Goal: Navigation & Orientation: Find specific page/section

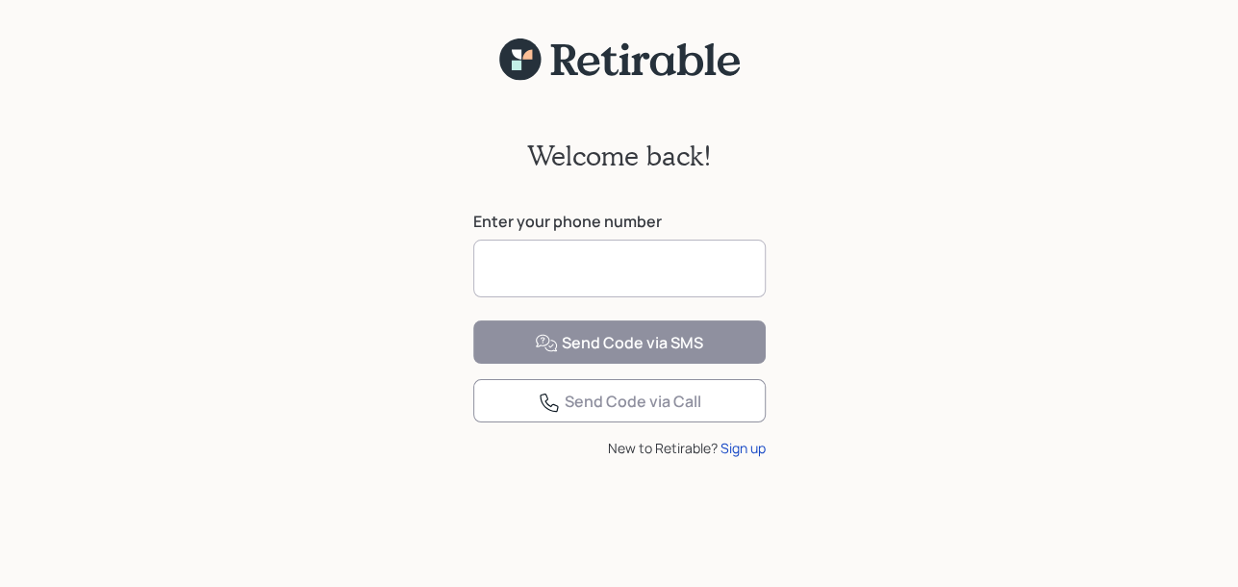
click at [490, 271] on input at bounding box center [619, 269] width 292 height 58
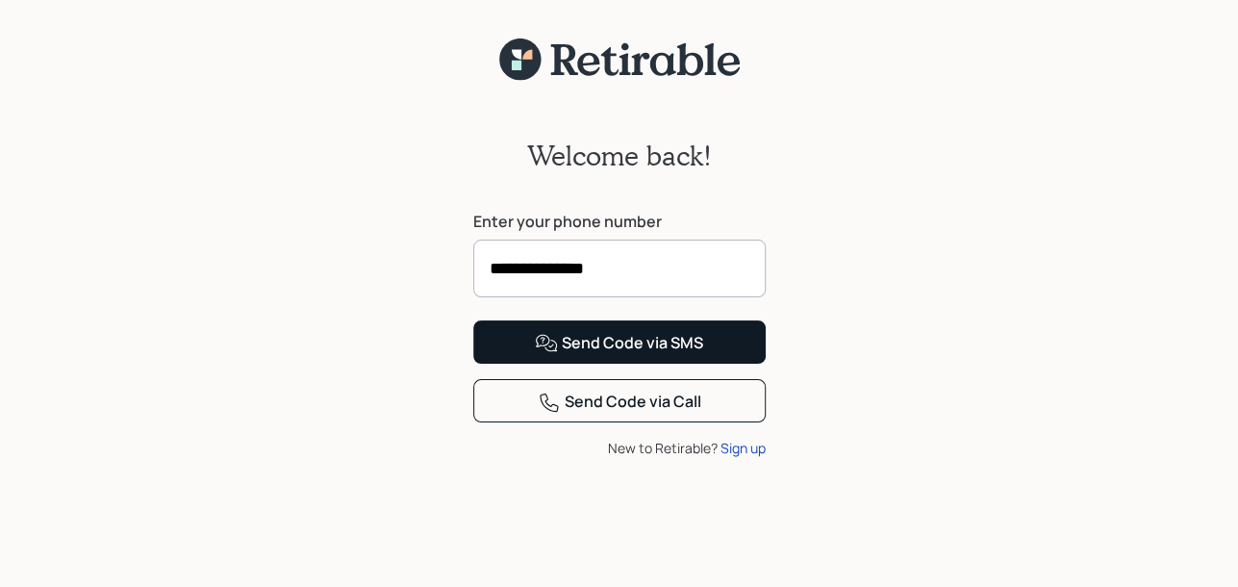
type input "**********"
click at [637, 355] on div "Send Code via SMS" at bounding box center [619, 343] width 168 height 23
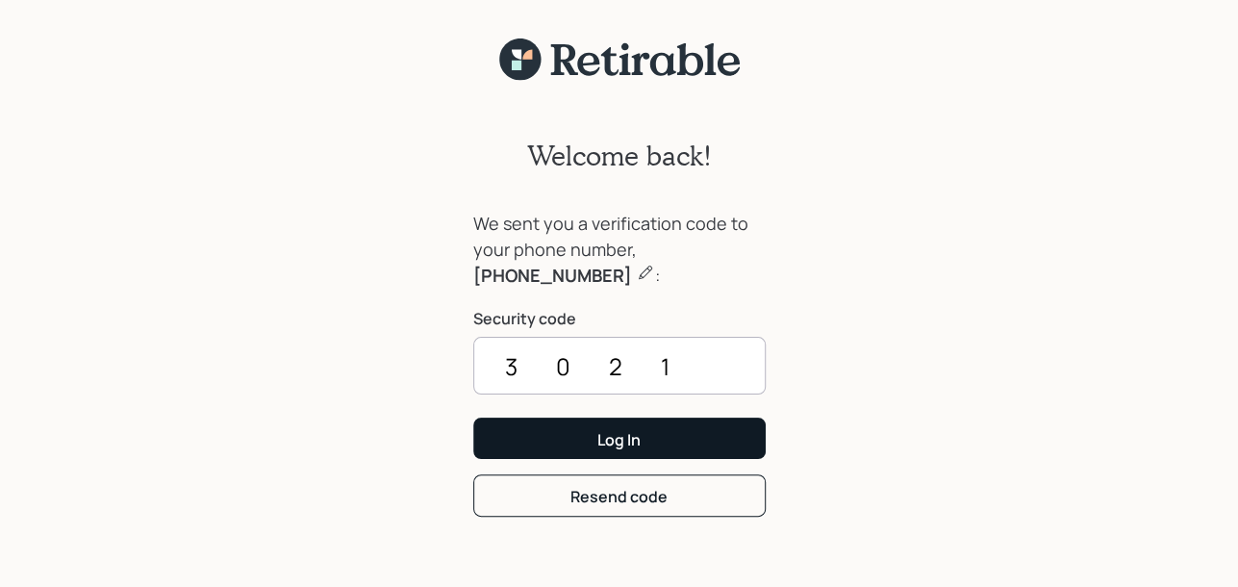
type input "3021"
click at [618, 435] on div "Log In" at bounding box center [618, 439] width 43 height 21
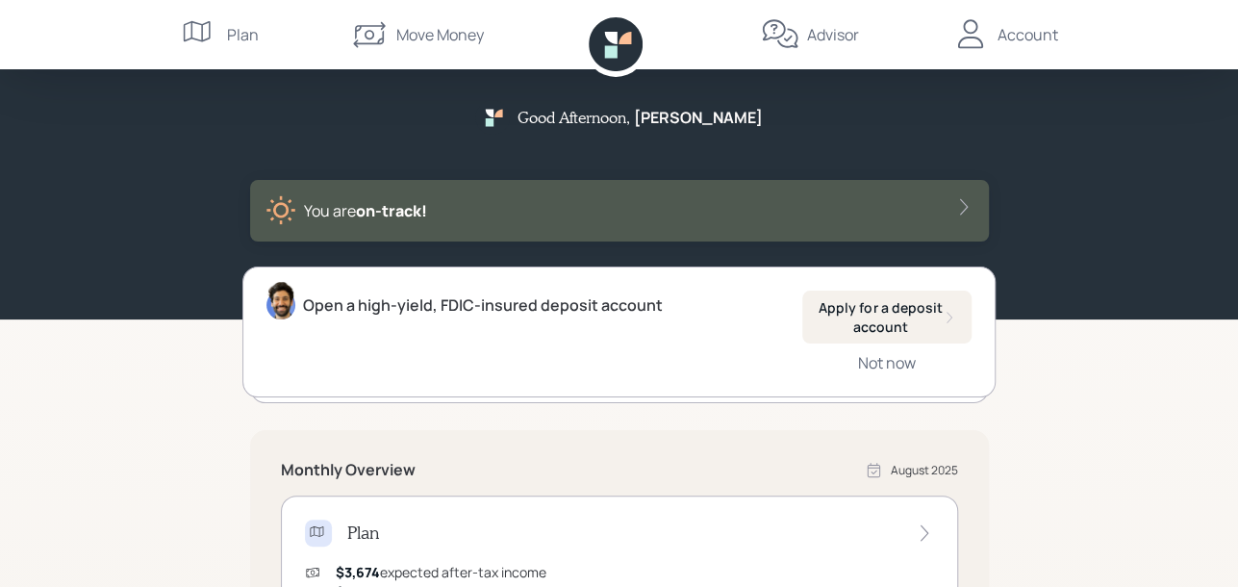
click at [1028, 32] on div "Account" at bounding box center [1028, 34] width 61 height 23
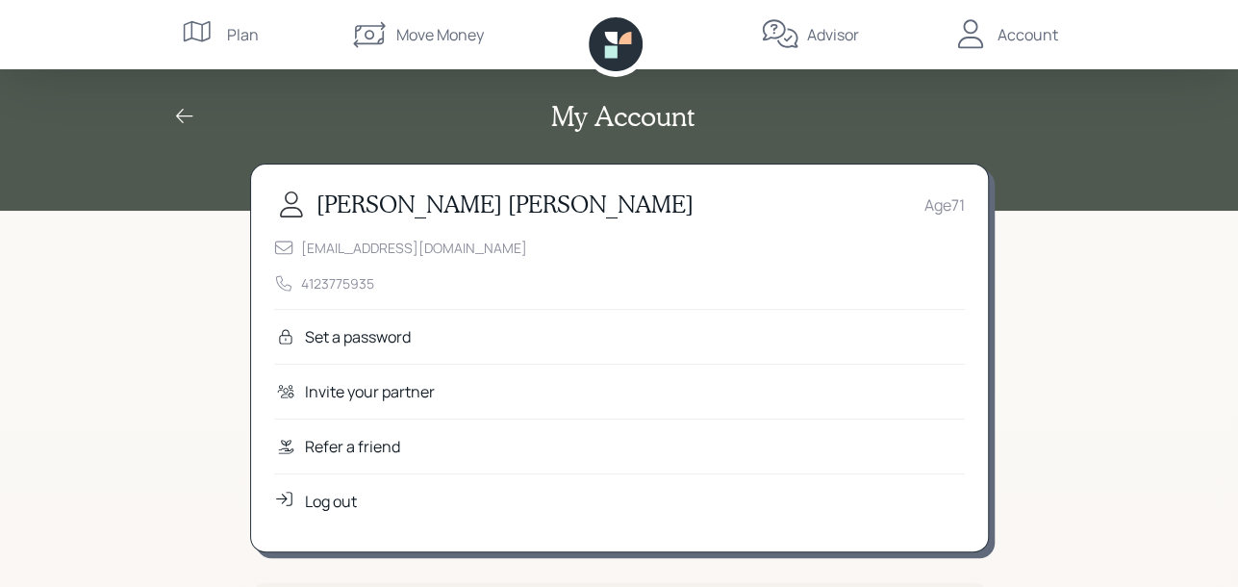
click at [240, 37] on div "Plan" at bounding box center [243, 34] width 32 height 23
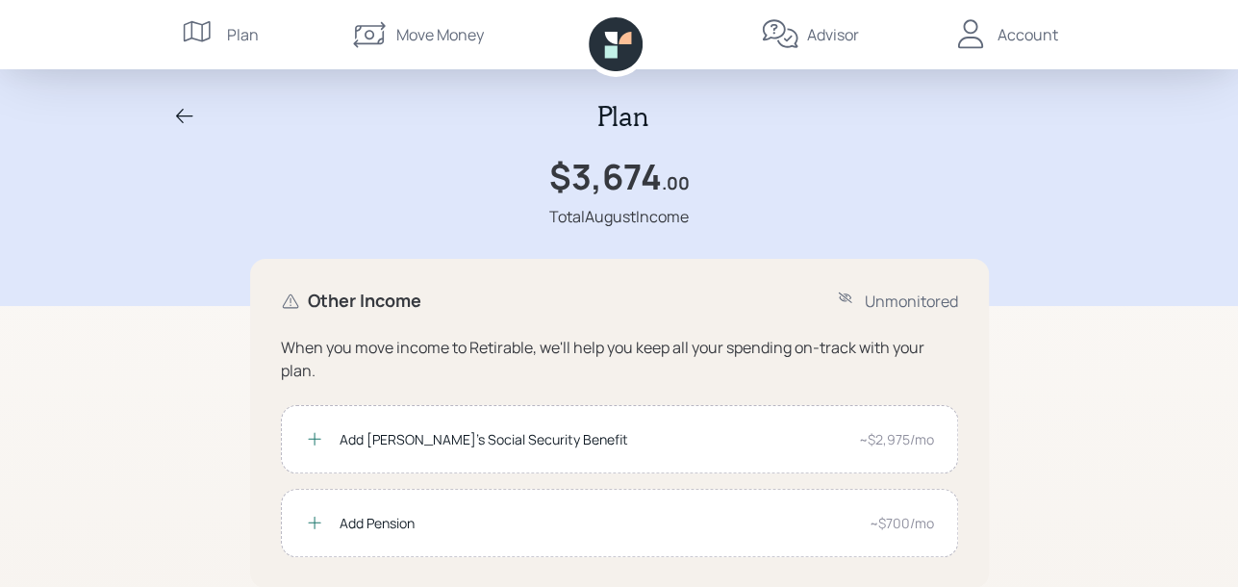
click at [1025, 36] on div "Account" at bounding box center [1028, 34] width 61 height 23
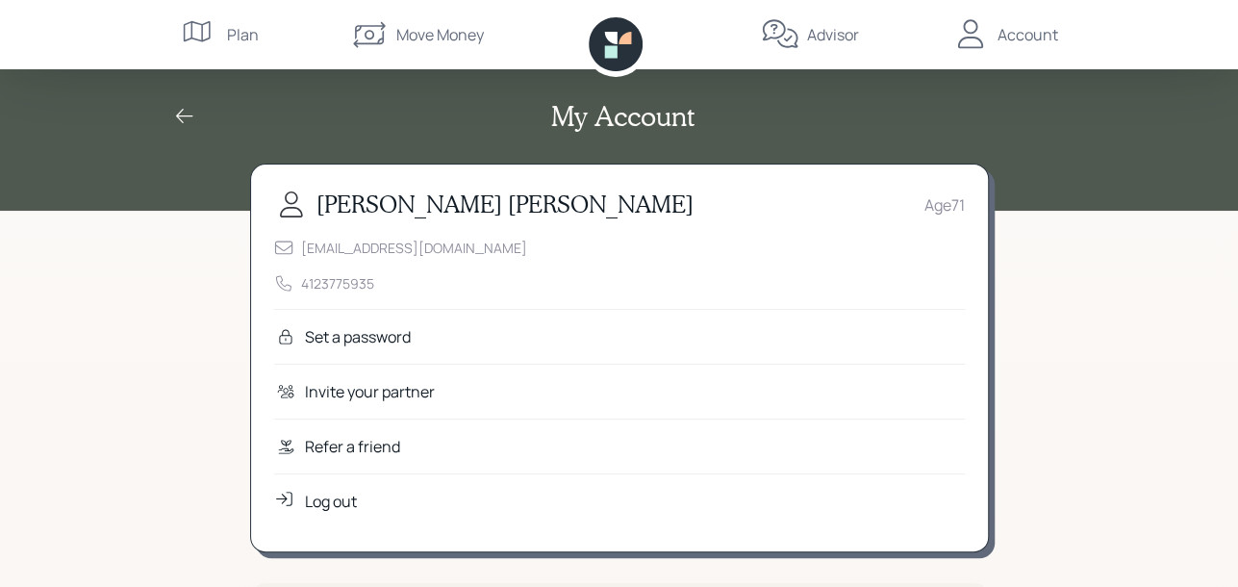
click at [1060, 126] on div "My Account" at bounding box center [619, 116] width 923 height 33
click at [178, 114] on icon at bounding box center [184, 116] width 23 height 23
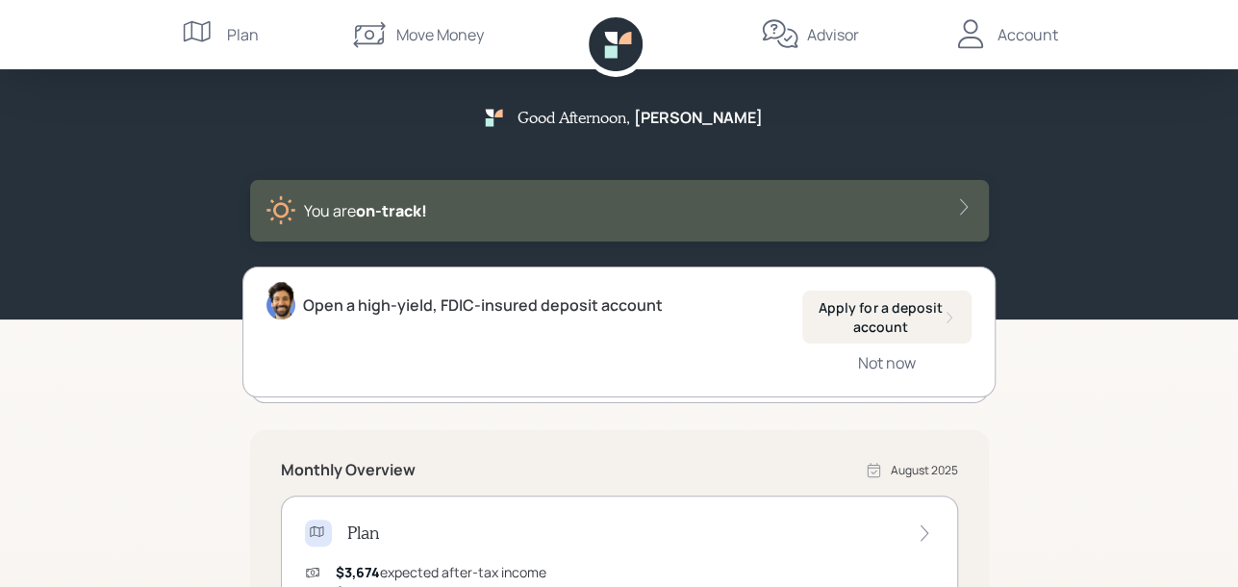
click at [833, 33] on div "Advisor" at bounding box center [833, 34] width 52 height 23
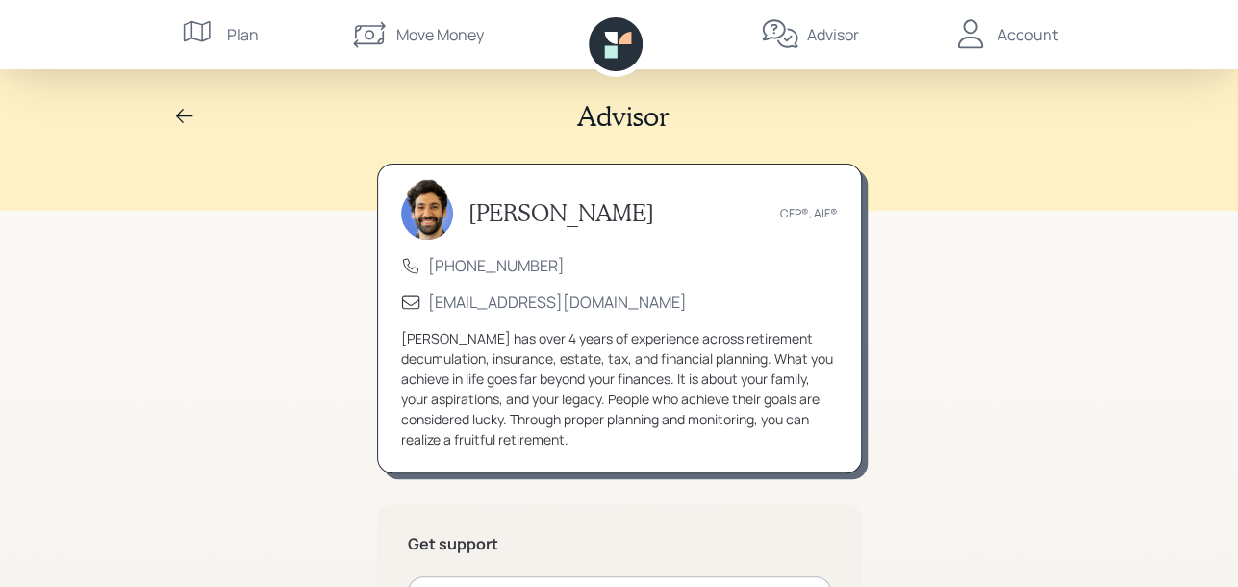
click at [1019, 35] on div "Account" at bounding box center [1028, 34] width 61 height 23
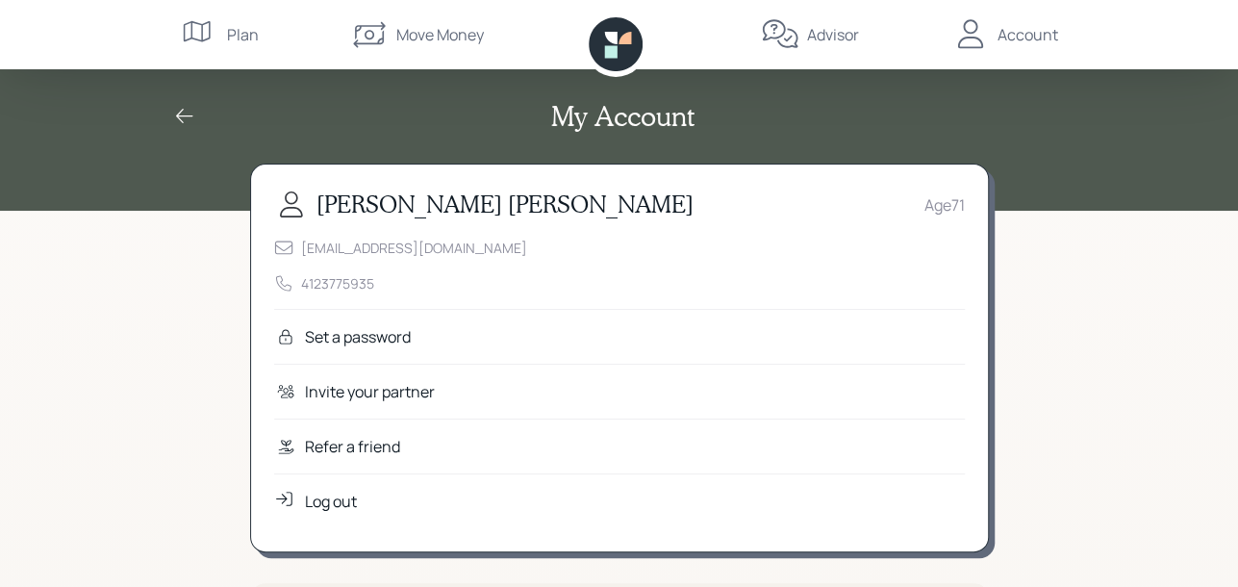
click at [180, 114] on icon at bounding box center [184, 116] width 23 height 23
